Goal: Check status: Check status

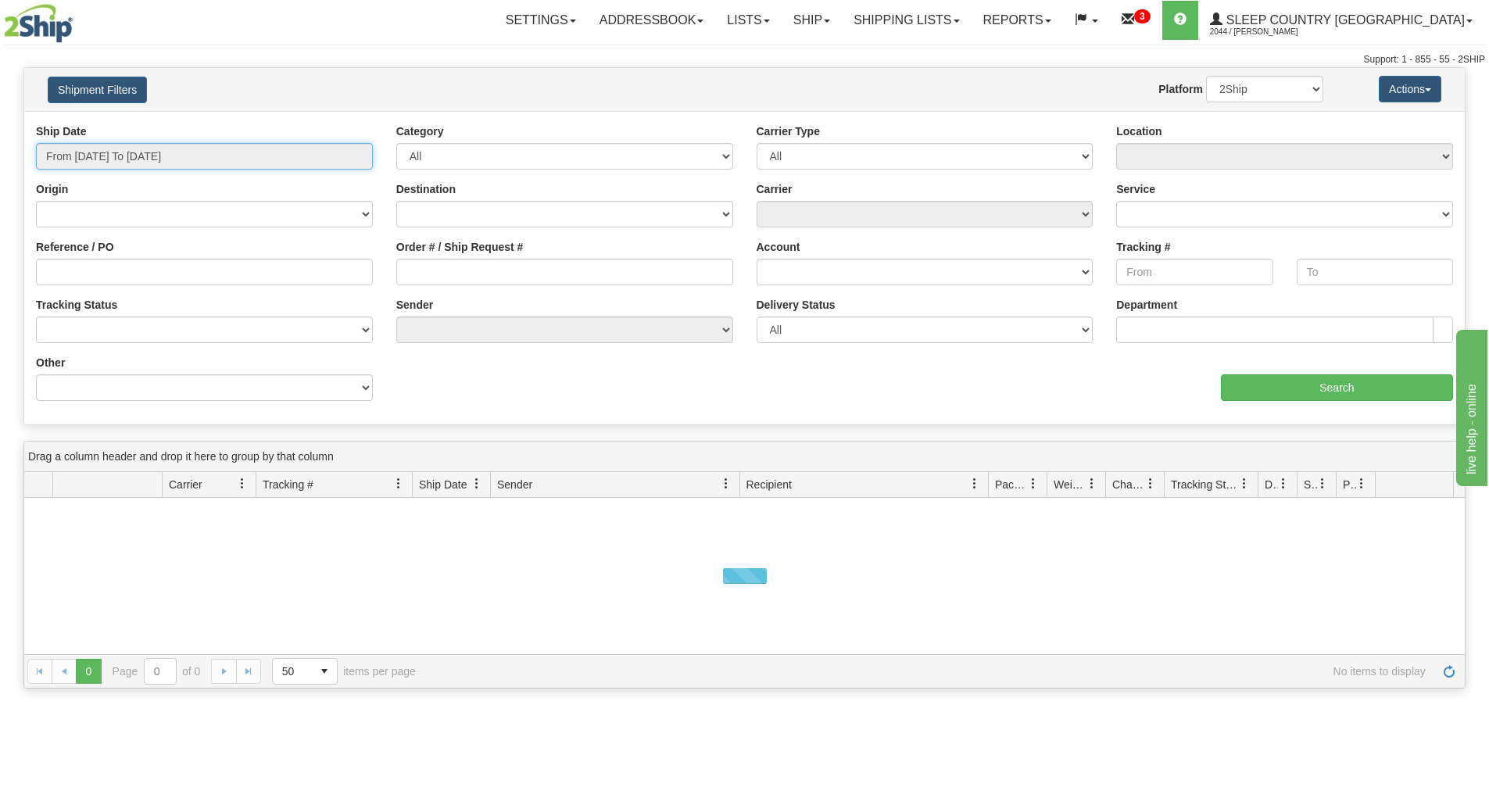
click at [238, 155] on input "From [DATE] To [DATE]" at bounding box center [204, 156] width 337 height 27
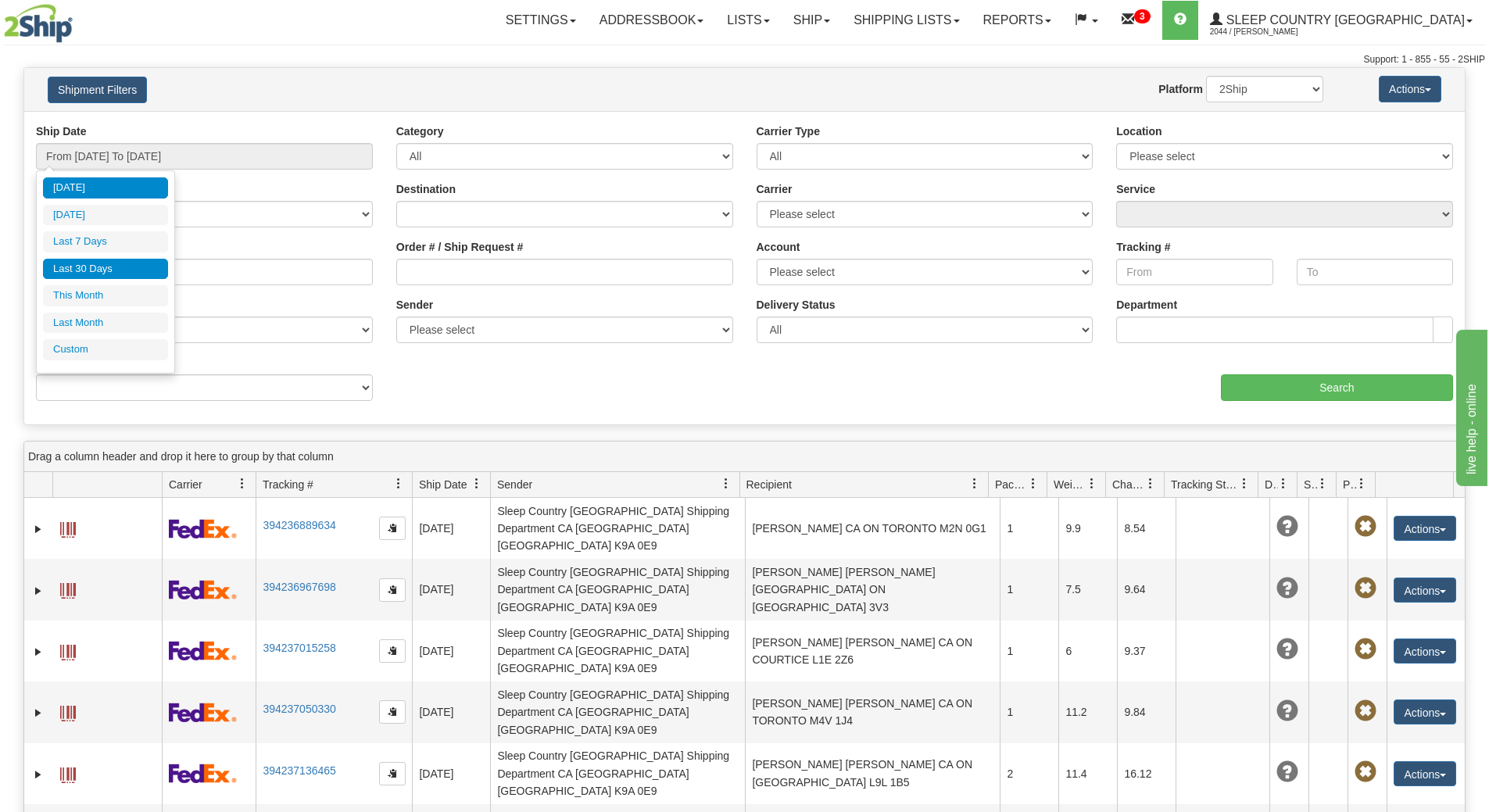
click at [97, 261] on li "Last 30 Days" at bounding box center [105, 270] width 125 height 21
type input "From [DATE] To [DATE]"
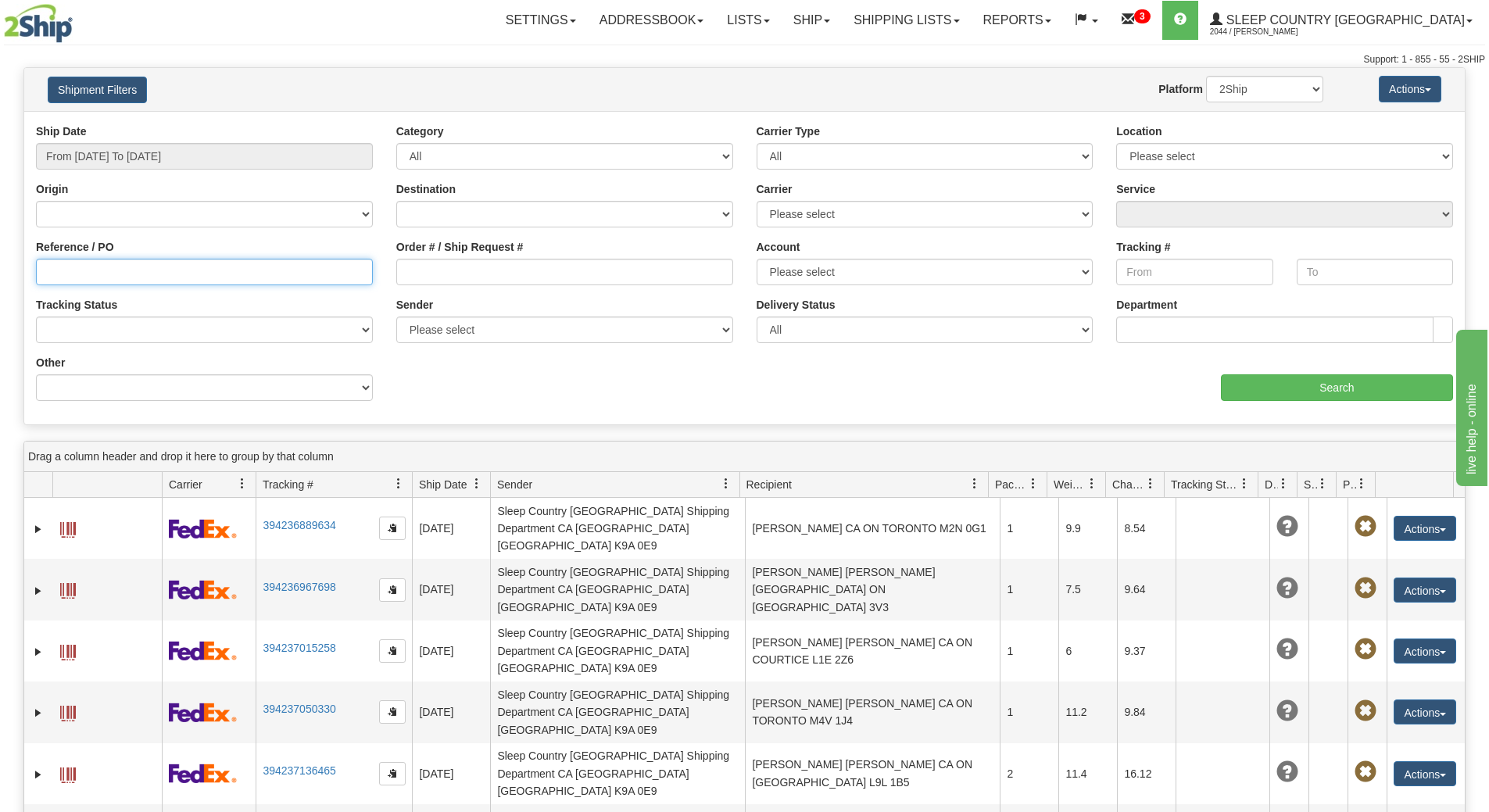
click at [97, 261] on input "Reference / PO" at bounding box center [204, 272] width 337 height 27
paste input "9007I162006"
type input "9007I162006"
click at [1359, 381] on input "Search" at bounding box center [1337, 388] width 232 height 27
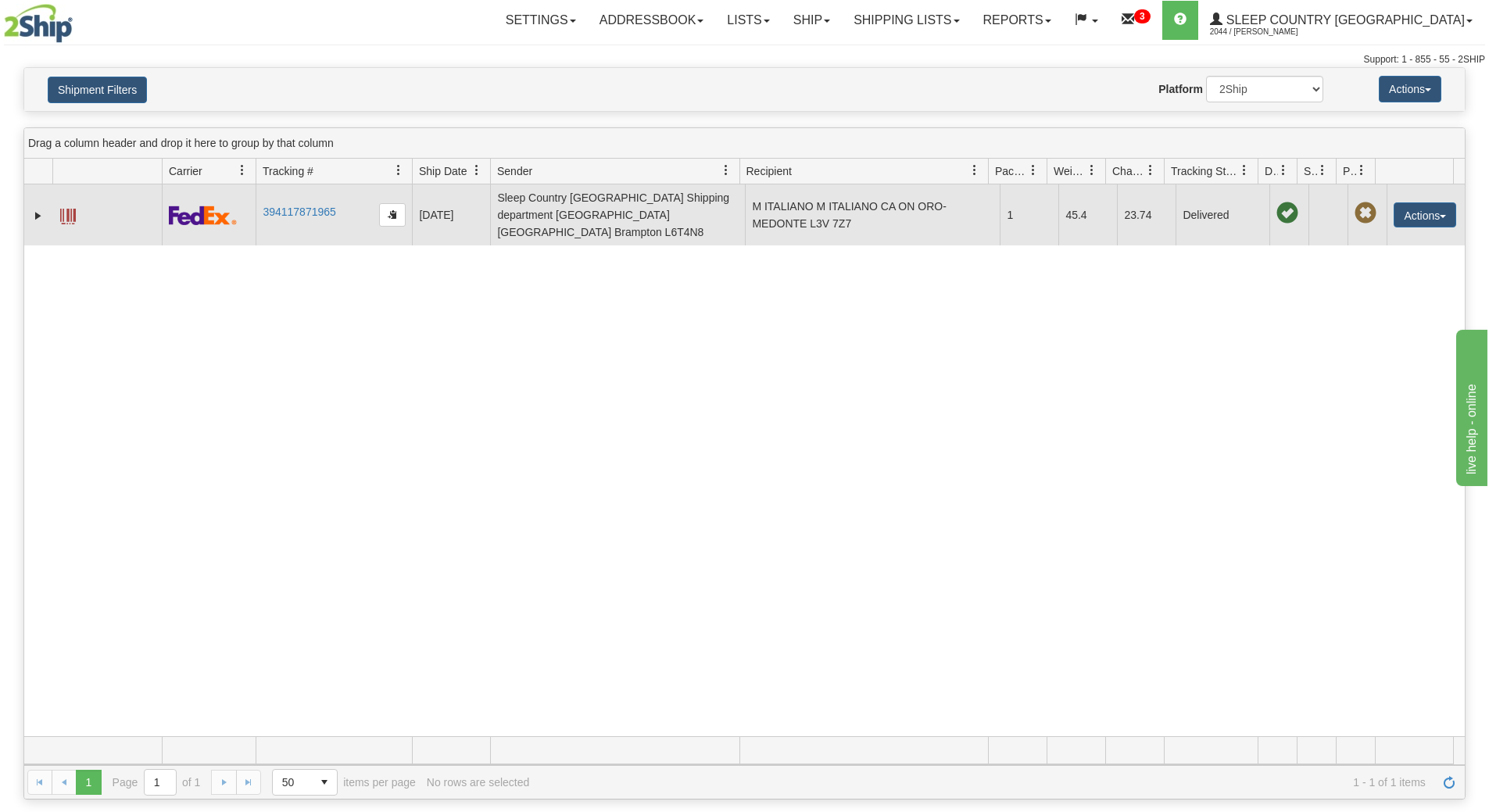
click at [29, 208] on td at bounding box center [38, 214] width 28 height 61
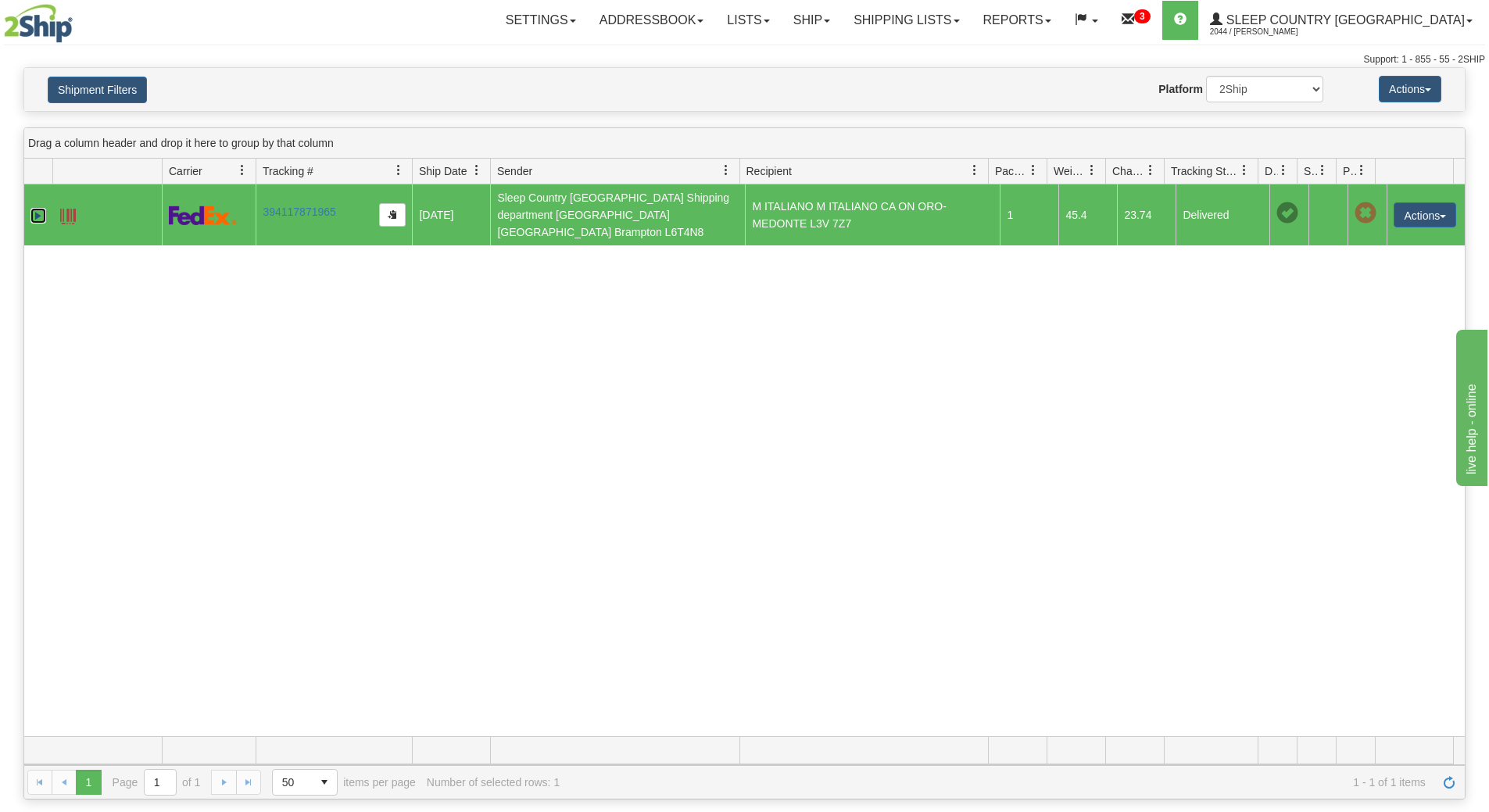
click at [35, 210] on link "Expand" at bounding box center [38, 215] width 15 height 15
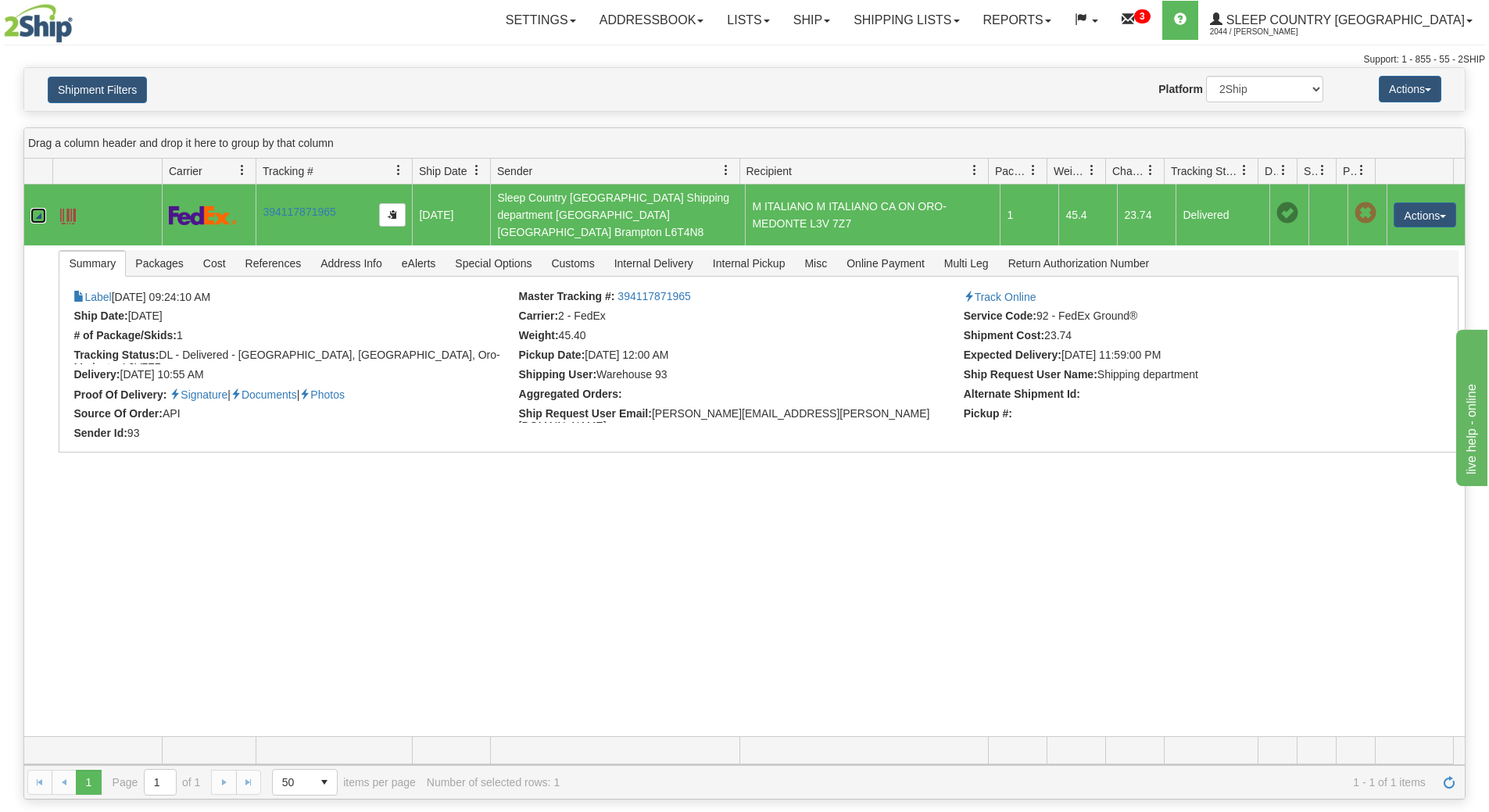
click at [72, 209] on span at bounding box center [67, 216] width 15 height 15
